Goal: Information Seeking & Learning: Find specific fact

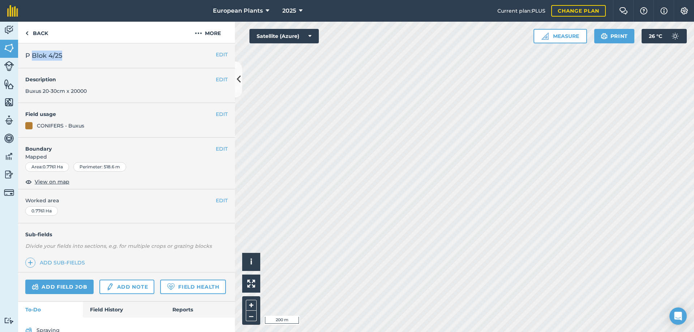
drag, startPoint x: 65, startPoint y: 56, endPoint x: 32, endPoint y: 55, distance: 33.3
click at [32, 55] on h2 "P Blok 4/25" at bounding box center [120, 56] width 190 height 10
copy span "Blok 4/25"
drag, startPoint x: 26, startPoint y: 91, endPoint x: 92, endPoint y: 92, distance: 66.5
click at [92, 92] on div "EDIT Description Buxus 20-30cm x 20000" at bounding box center [126, 85] width 217 height 35
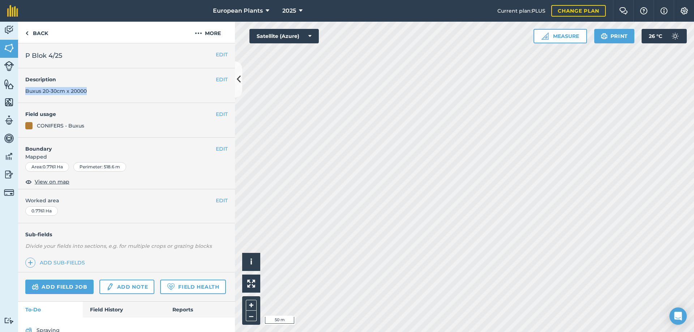
copy span "Buxus 20-30cm x 20000"
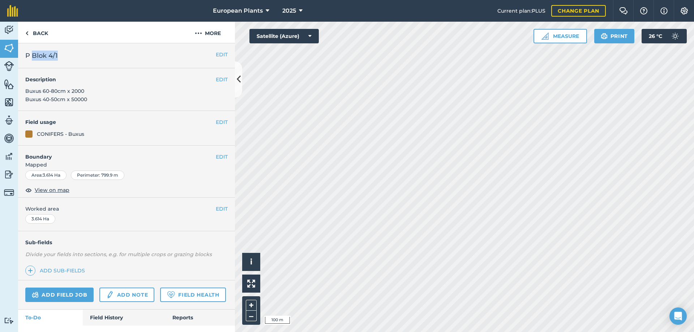
drag, startPoint x: 31, startPoint y: 55, endPoint x: 59, endPoint y: 58, distance: 27.3
click at [59, 58] on h2 "P Blok 4/1" at bounding box center [120, 56] width 190 height 10
copy span "Blok 4/1"
drag, startPoint x: 26, startPoint y: 90, endPoint x: 88, endPoint y: 98, distance: 62.6
click at [88, 98] on div "EDIT Description Buxus 60-80cm x 2000 Buxus 40-50cm x 50000" at bounding box center [126, 89] width 217 height 43
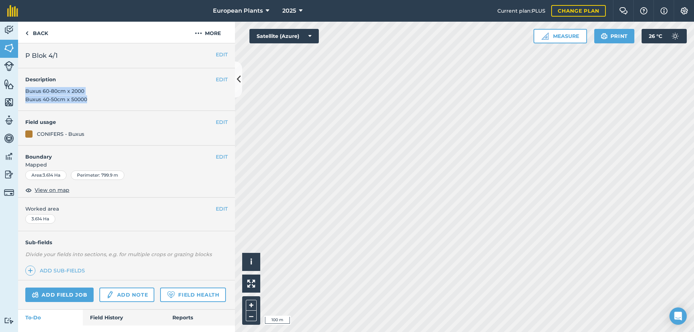
copy span "Buxus 60-80cm x 2000 Buxus 40-50cm x 50000"
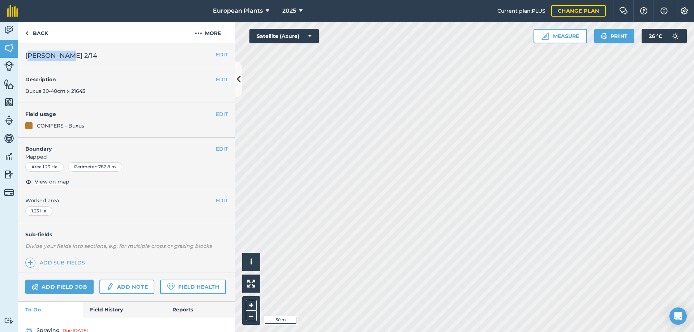
drag, startPoint x: 30, startPoint y: 56, endPoint x: 60, endPoint y: 59, distance: 30.9
click at [60, 59] on span "[PERSON_NAME] 2/14" at bounding box center [61, 56] width 72 height 10
drag, startPoint x: 60, startPoint y: 61, endPoint x: 46, endPoint y: 61, distance: 14.5
click at [60, 61] on div "EDIT L Blok 2/14" at bounding box center [126, 55] width 217 height 25
click at [32, 54] on span "[PERSON_NAME] 2/14" at bounding box center [61, 56] width 72 height 10
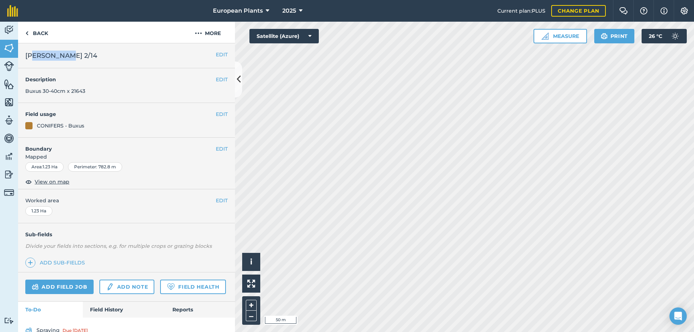
drag, startPoint x: 32, startPoint y: 54, endPoint x: 59, endPoint y: 54, distance: 27.1
click at [59, 54] on span "[PERSON_NAME] 2/14" at bounding box center [61, 56] width 72 height 10
copy span "Blok 2/14"
drag, startPoint x: 41, startPoint y: 91, endPoint x: 87, endPoint y: 92, distance: 45.9
click at [87, 92] on div "EDIT Description Buxus 30-40cm x 21643" at bounding box center [126, 85] width 217 height 35
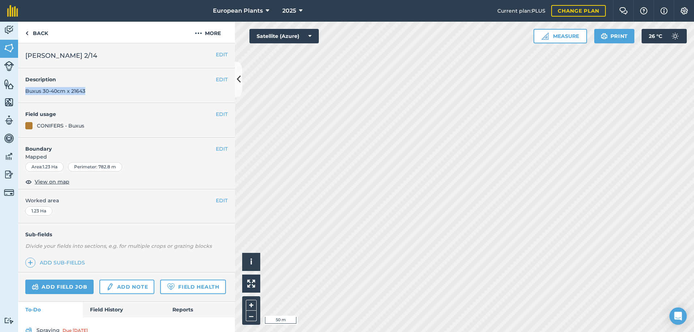
copy span "Buxus 30-40cm x 21643"
